Goal: Find specific page/section: Find specific page/section

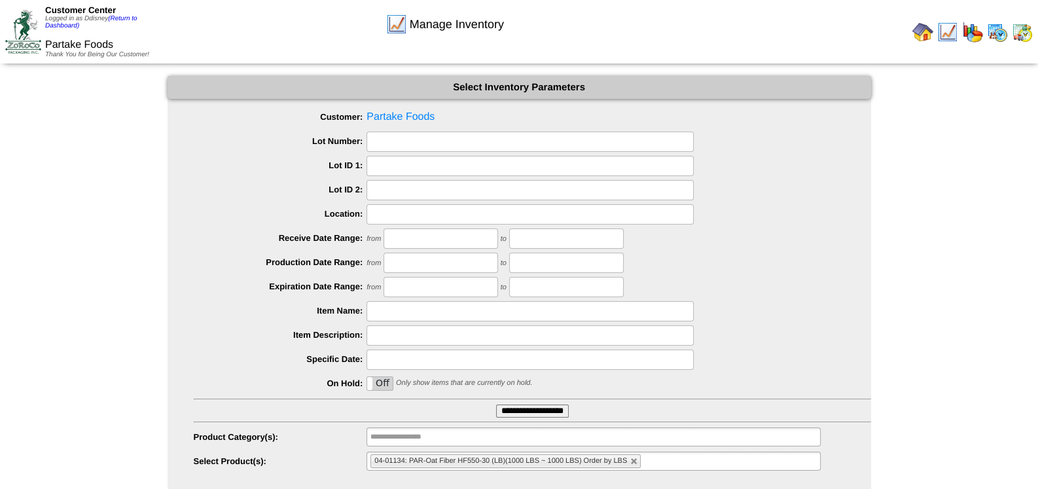
click at [765, 221] on div at bounding box center [532, 214] width 677 height 20
click at [752, 233] on div "from to" at bounding box center [532, 238] width 677 height 20
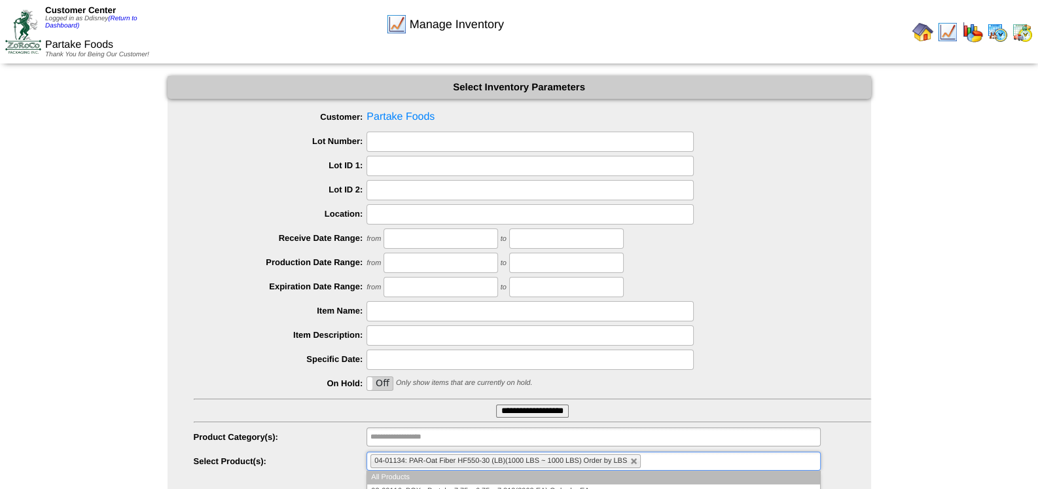
click at [638, 461] on li "04-01134: PAR-Oat Fiber HF550-30 (LB)(1000 LBS ~ 1000 LBS) Order by LBS" at bounding box center [505, 461] width 270 height 14
click at [632, 460] on link at bounding box center [634, 461] width 8 height 8
click at [629, 459] on ul at bounding box center [592, 460] width 453 height 19
click at [439, 216] on input "text" at bounding box center [529, 214] width 327 height 20
type input "**********"
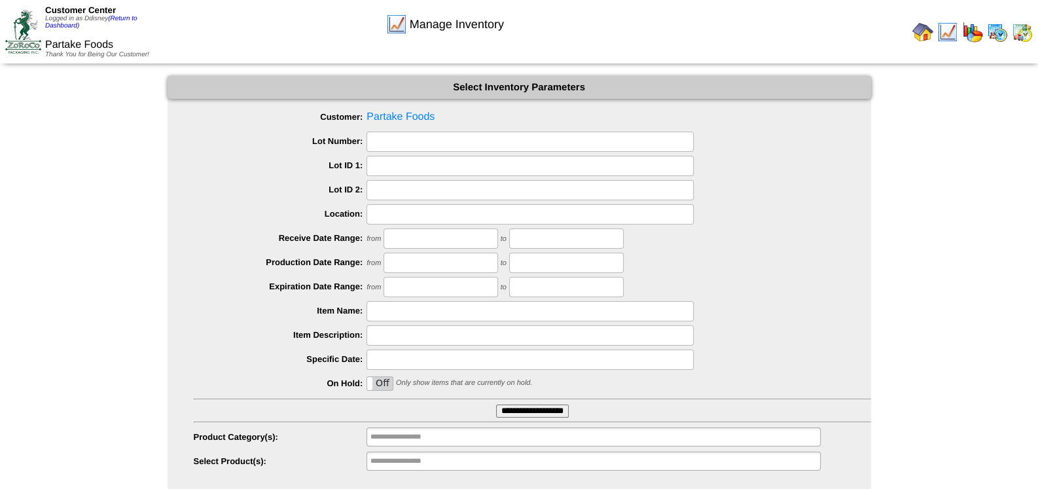
click at [439, 213] on input "text" at bounding box center [529, 214] width 327 height 20
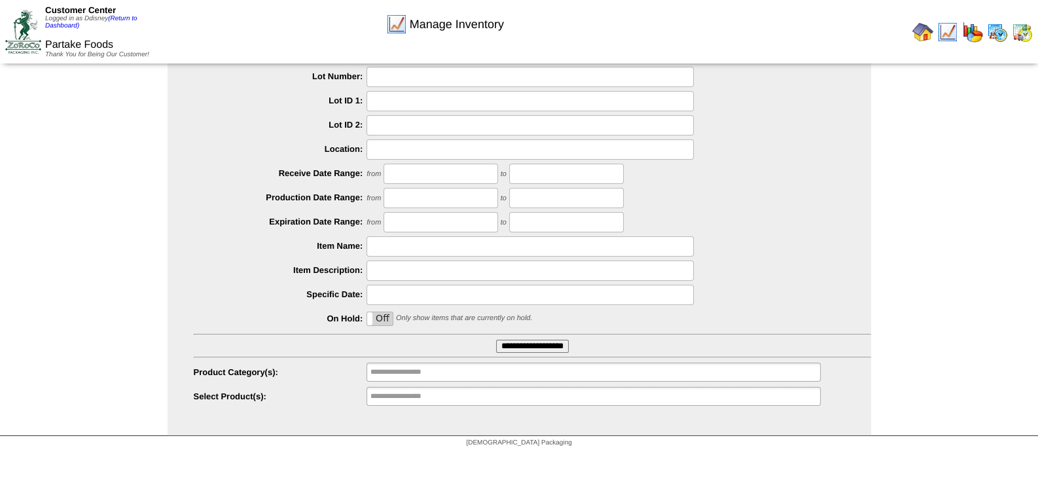
scroll to position [130, 0]
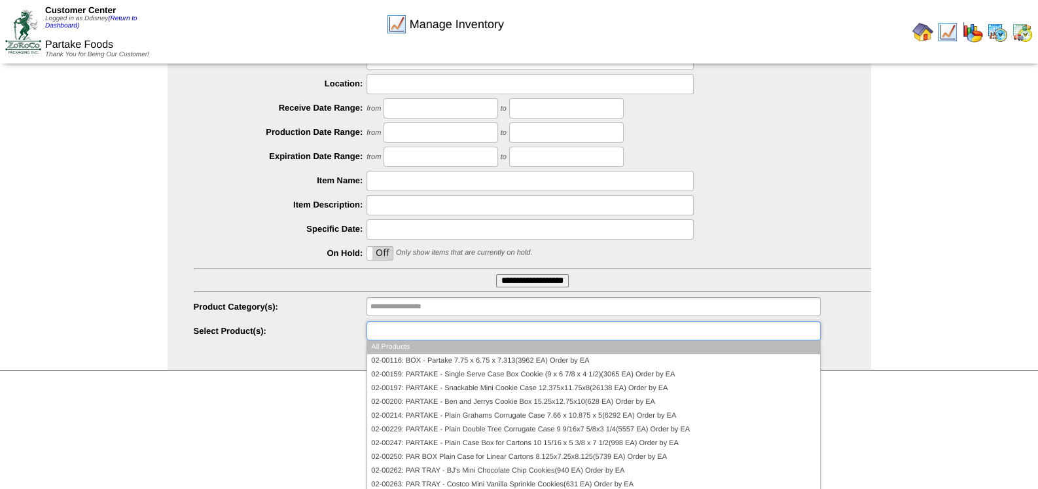
click at [494, 329] on ul at bounding box center [592, 330] width 453 height 19
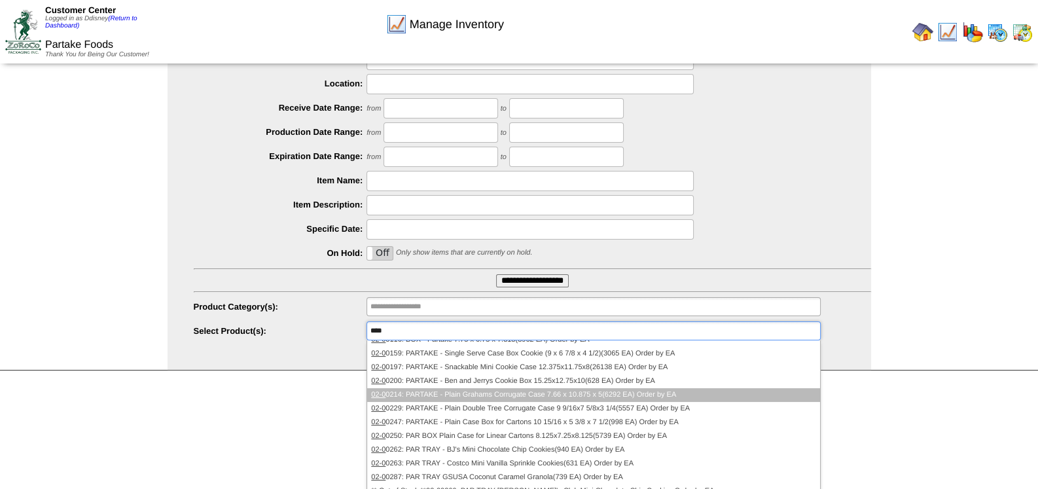
scroll to position [0, 0]
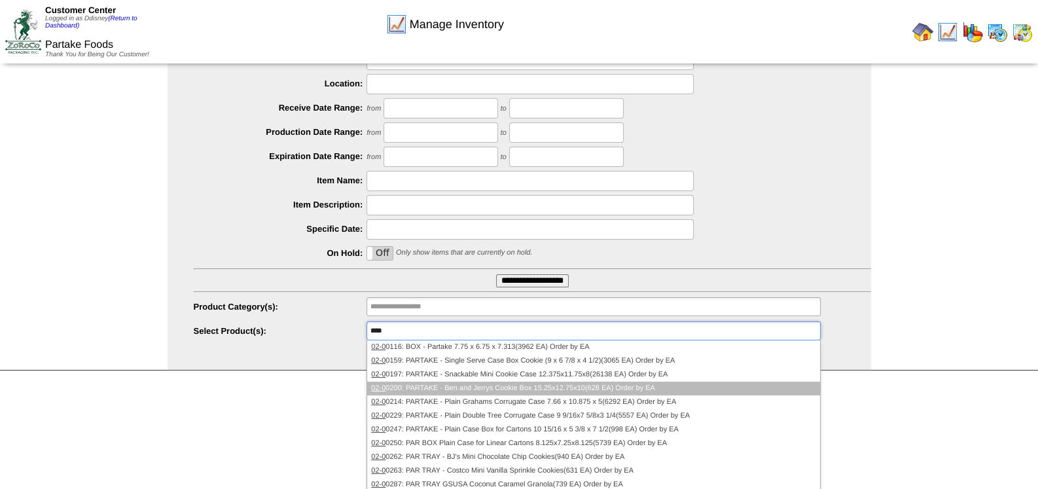
type input "****"
click at [519, 389] on li "02-0 0200: PARTAKE - Ben and Jerrys Cookie Box 15.25x12.75x10(628 EA) Order by …" at bounding box center [593, 388] width 452 height 14
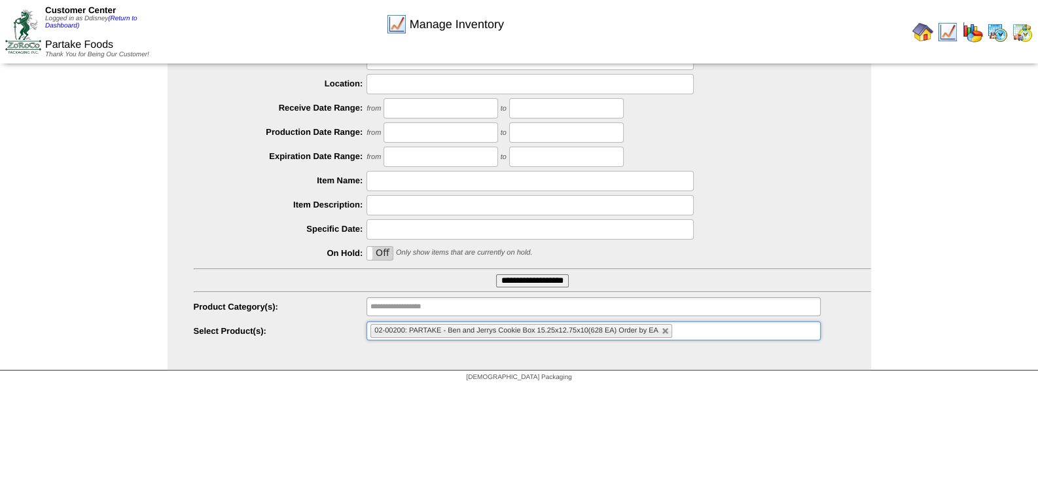
click at [451, 388] on html "Customer Center Logged in as Ddisney (Return to Dashboard) Partake Foods Thank …" at bounding box center [519, 129] width 1038 height 518
